Goal: Navigation & Orientation: Find specific page/section

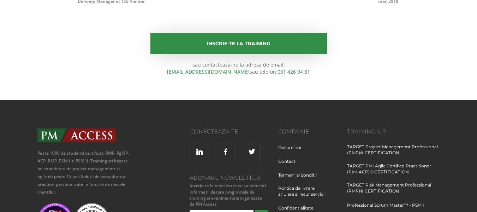
scroll to position [4240, 0]
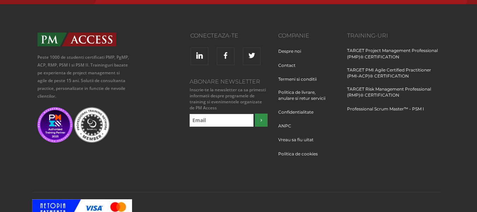
scroll to position [1098, 0]
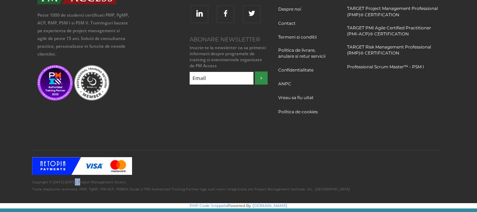
click at [79, 178] on p "Copyright © [DATE]-[DATE]. Project Management Access. Toate drepturile rezervat…" at bounding box center [238, 185] width 413 height 14
click at [72, 178] on p "Copyright © [DATE]-[DATE]. Project Management Access. Toate drepturile rezervat…" at bounding box center [238, 185] width 413 height 14
click at [73, 178] on p "Copyright © [DATE]-[DATE]. Project Management Access. Toate drepturile rezervat…" at bounding box center [238, 185] width 413 height 14
copy p "Project"
